Goal: Find specific page/section: Find specific page/section

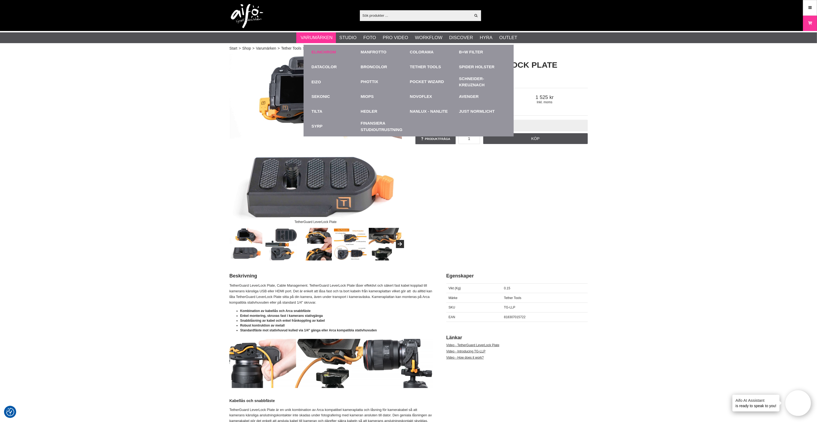
click at [334, 53] on link "Elinchrom" at bounding box center [324, 52] width 25 height 6
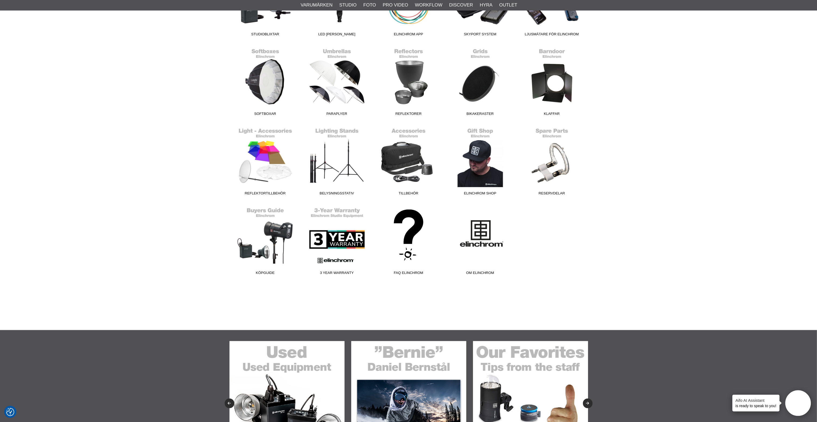
scroll to position [202, 0]
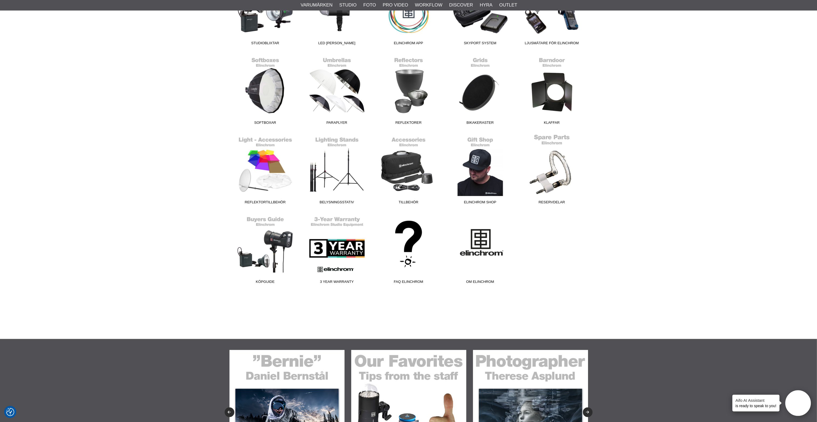
click at [551, 178] on link "Reservdelar" at bounding box center [552, 170] width 72 height 73
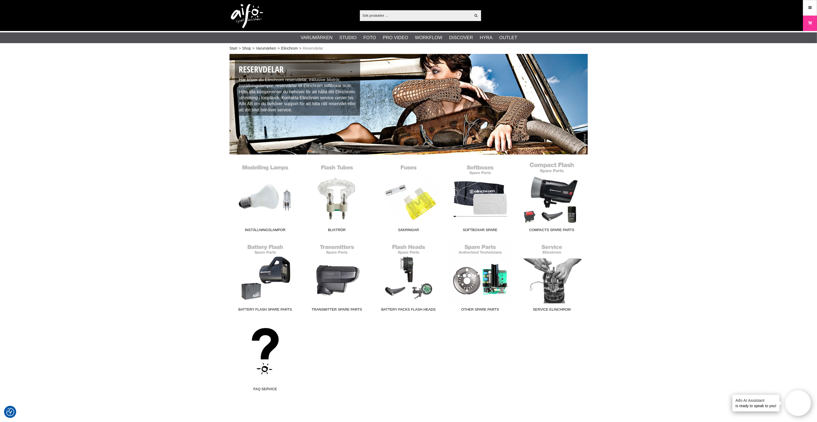
click at [563, 205] on link "Compacts Spare Parts" at bounding box center [552, 198] width 72 height 73
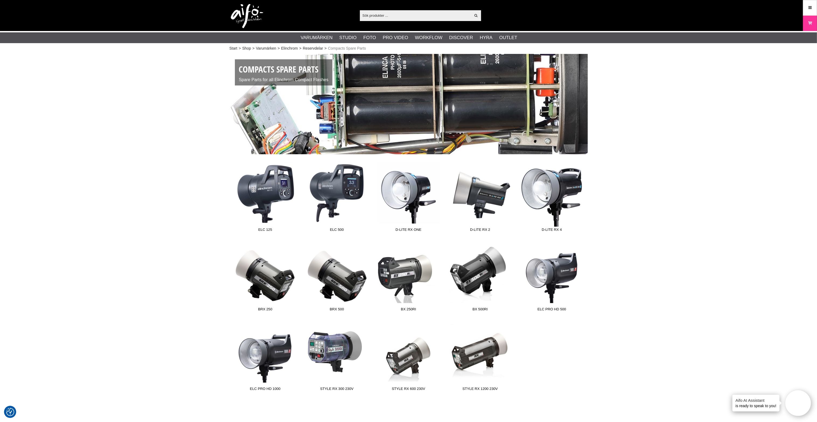
click at [549, 203] on link "D-Lite RX 4" at bounding box center [552, 197] width 72 height 73
